Goal: Information Seeking & Learning: Learn about a topic

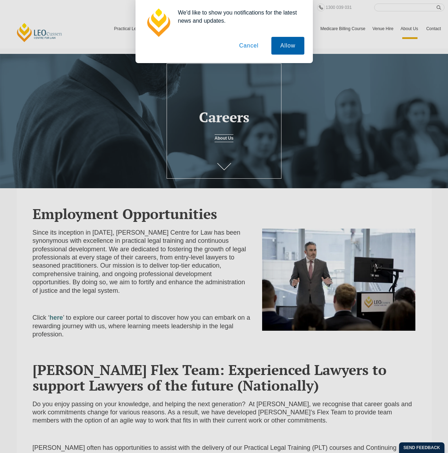
click at [277, 43] on button "Allow" at bounding box center [287, 46] width 33 height 18
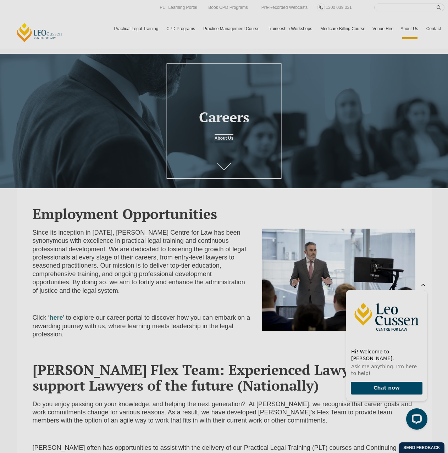
click at [422, 286] on icon "Hide greeting" at bounding box center [423, 284] width 4 height 4
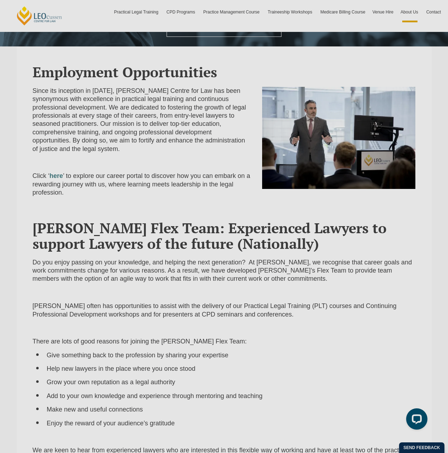
scroll to position [390, 0]
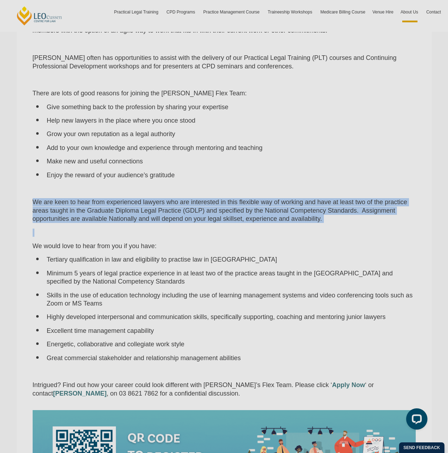
drag, startPoint x: 29, startPoint y: 203, endPoint x: 373, endPoint y: 226, distance: 343.8
click at [373, 226] on div "Do you enjoy passing on your knowledge, and helping the next generation? At Leo…" at bounding box center [223, 206] width 393 height 393
click at [62, 230] on div "Do you enjoy passing on your knowledge, and helping the next generation? At Leo…" at bounding box center [223, 206] width 393 height 393
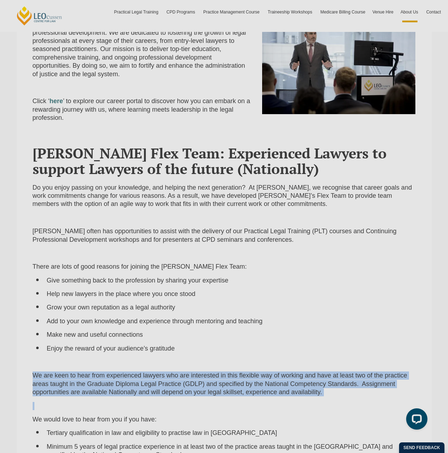
scroll to position [213, 0]
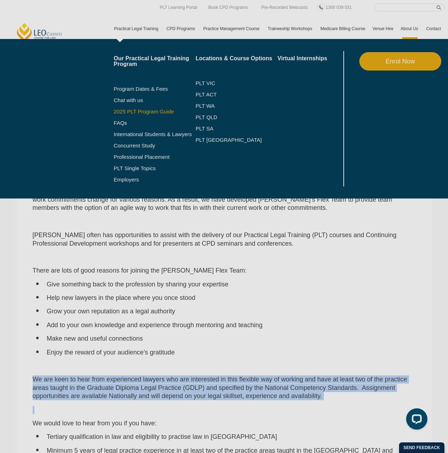
drag, startPoint x: 130, startPoint y: 114, endPoint x: 141, endPoint y: 110, distance: 11.5
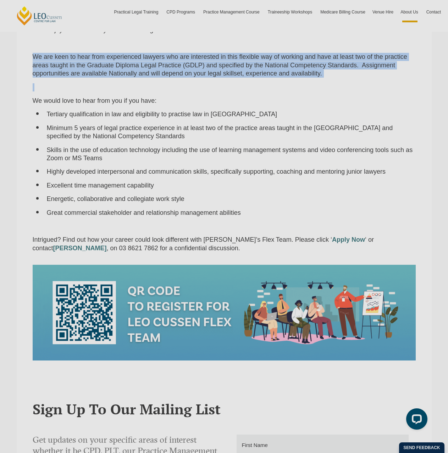
scroll to position [567, 0]
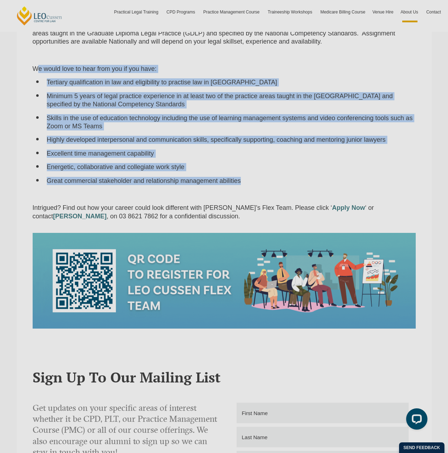
drag, startPoint x: 214, startPoint y: 155, endPoint x: 55, endPoint y: 80, distance: 175.4
click at [35, 64] on div "Do you enjoy passing on your knowledge, and helping the next generation? At Leo…" at bounding box center [223, 29] width 393 height 393
click at [113, 101] on li "Minimum 5 years of legal practice experience in at least two of the practice ar…" at bounding box center [231, 100] width 369 height 17
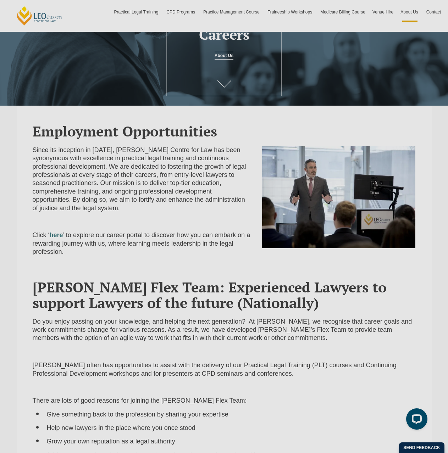
scroll to position [71, 0]
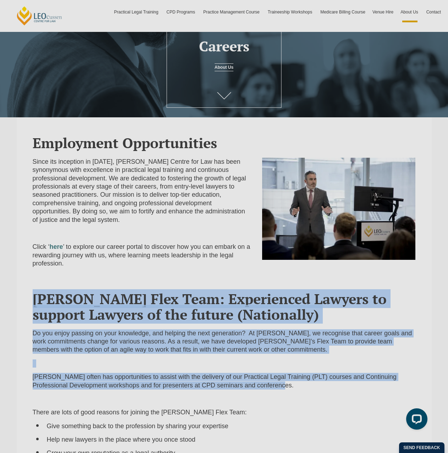
drag, startPoint x: 28, startPoint y: 304, endPoint x: 315, endPoint y: 390, distance: 299.6
click at [146, 322] on h2 "Leo Cussen Flex Team: Experienced Lawyers to support Lawyers of the future (Nat…" at bounding box center [224, 306] width 383 height 31
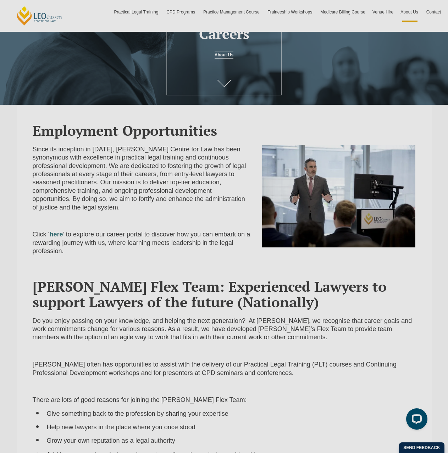
scroll to position [0, 0]
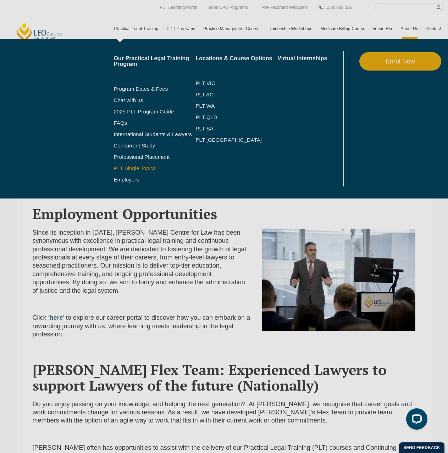
click at [133, 167] on link "PLT Single Topics" at bounding box center [155, 169] width 82 height 6
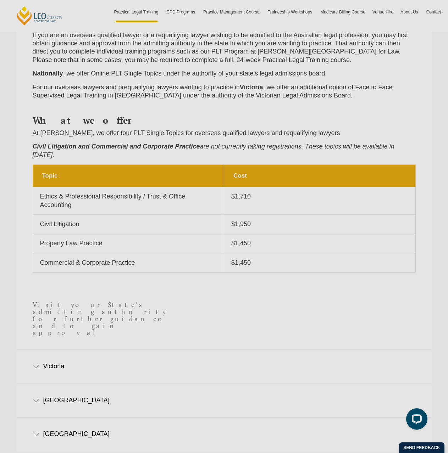
scroll to position [319, 0]
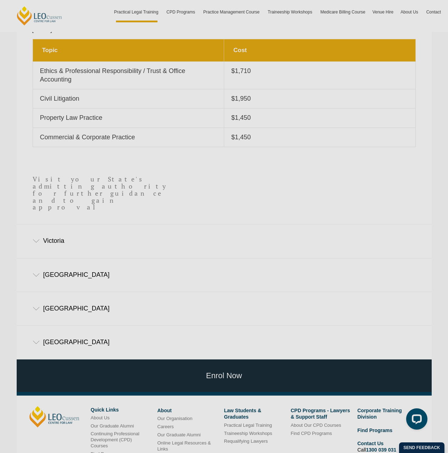
click at [67, 224] on div "Victoria" at bounding box center [224, 240] width 415 height 33
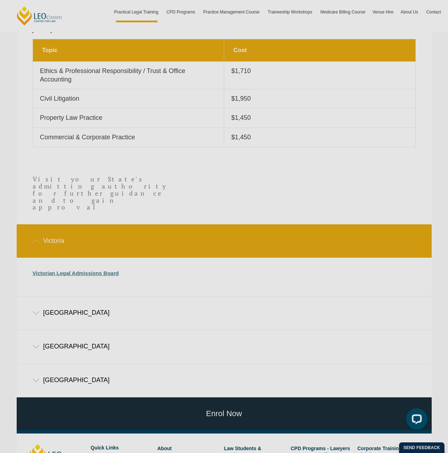
click at [101, 270] on link "Victorian Legal Admissions Board" at bounding box center [76, 273] width 86 height 6
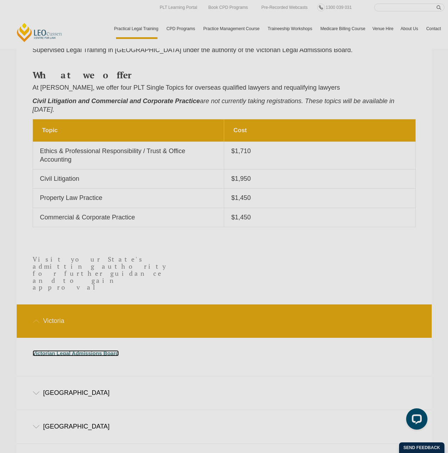
scroll to position [106, 0]
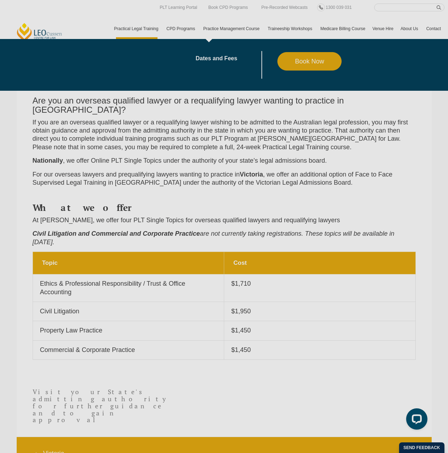
click at [240, 31] on link "Practice Management Course" at bounding box center [232, 28] width 65 height 21
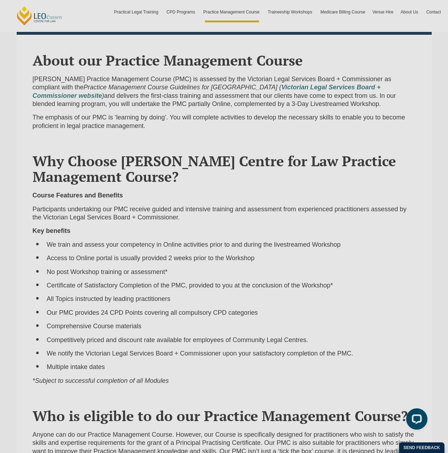
scroll to position [284, 0]
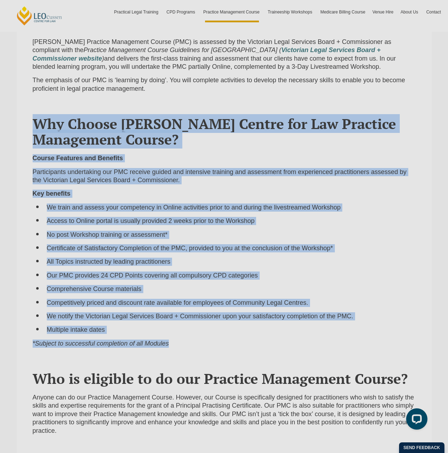
drag, startPoint x: 23, startPoint y: 120, endPoint x: 206, endPoint y: 345, distance: 289.7
click at [206, 345] on section "Why Choose [PERSON_NAME] Centre for Law Practice Management Course? Course Feat…" at bounding box center [224, 225] width 415 height 255
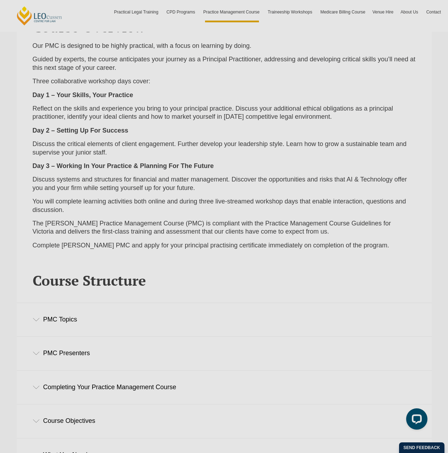
scroll to position [851, 0]
